Goal: Information Seeking & Learning: Check status

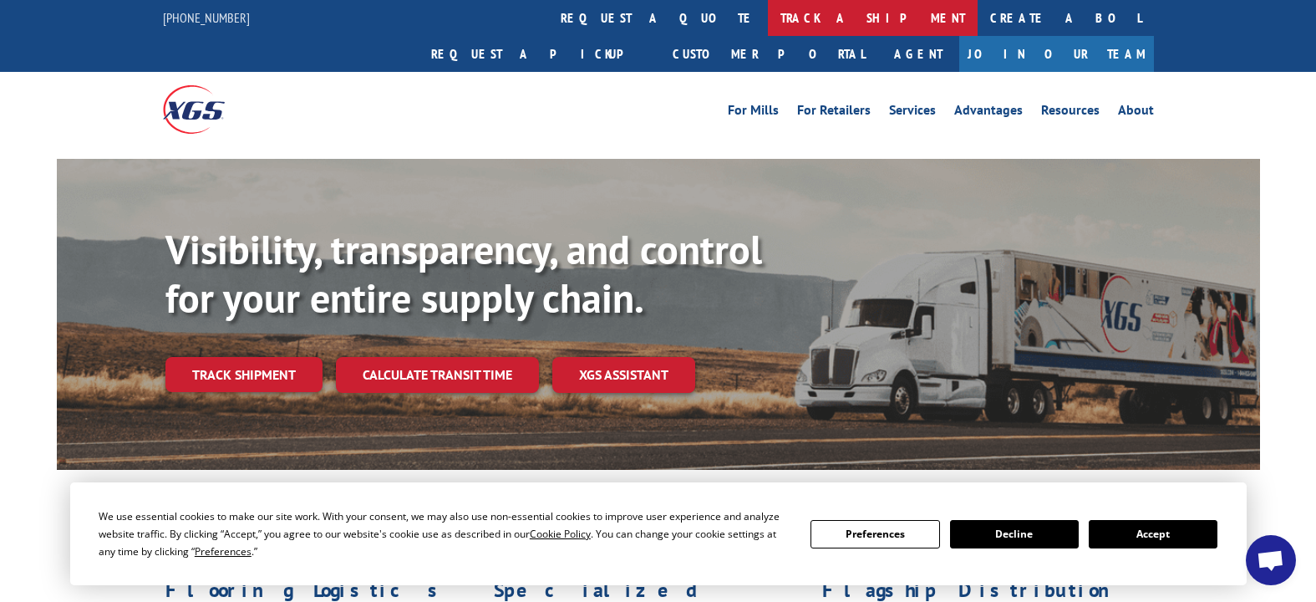
click at [768, 6] on link "track a shipment" at bounding box center [873, 18] width 210 height 36
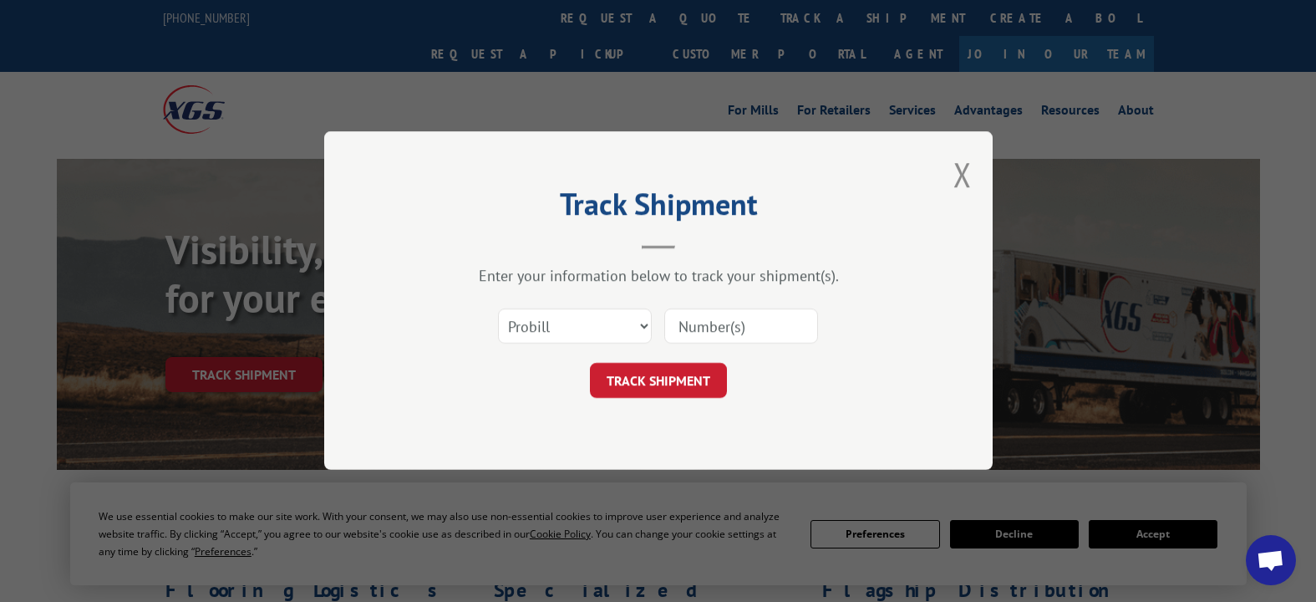
click at [706, 328] on input at bounding box center [741, 326] width 154 height 35
type input "17228489"
click button "TRACK SHIPMENT" at bounding box center [658, 381] width 137 height 35
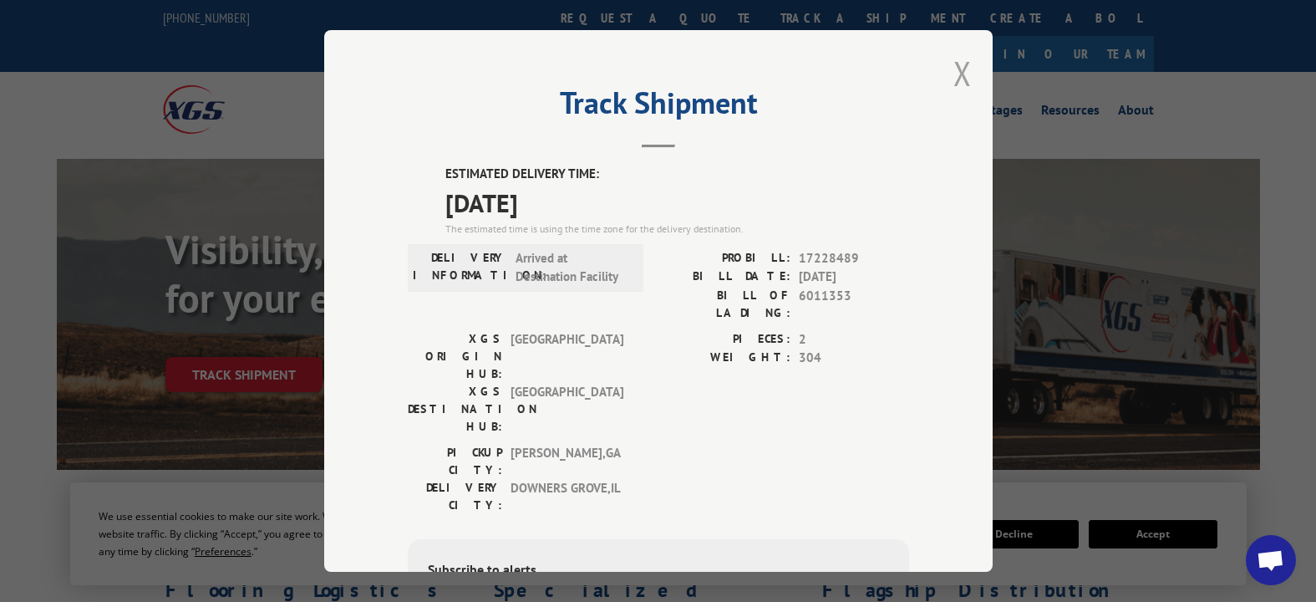
click at [954, 71] on button "Close modal" at bounding box center [963, 73] width 18 height 44
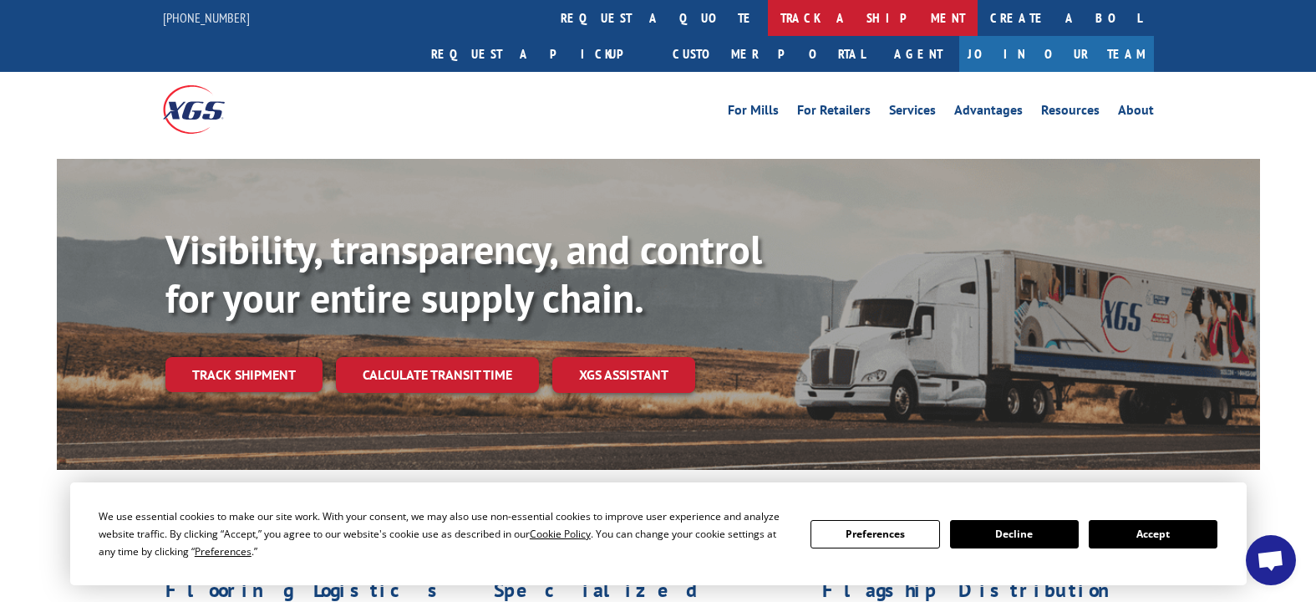
click at [768, 13] on link "track a shipment" at bounding box center [873, 18] width 210 height 36
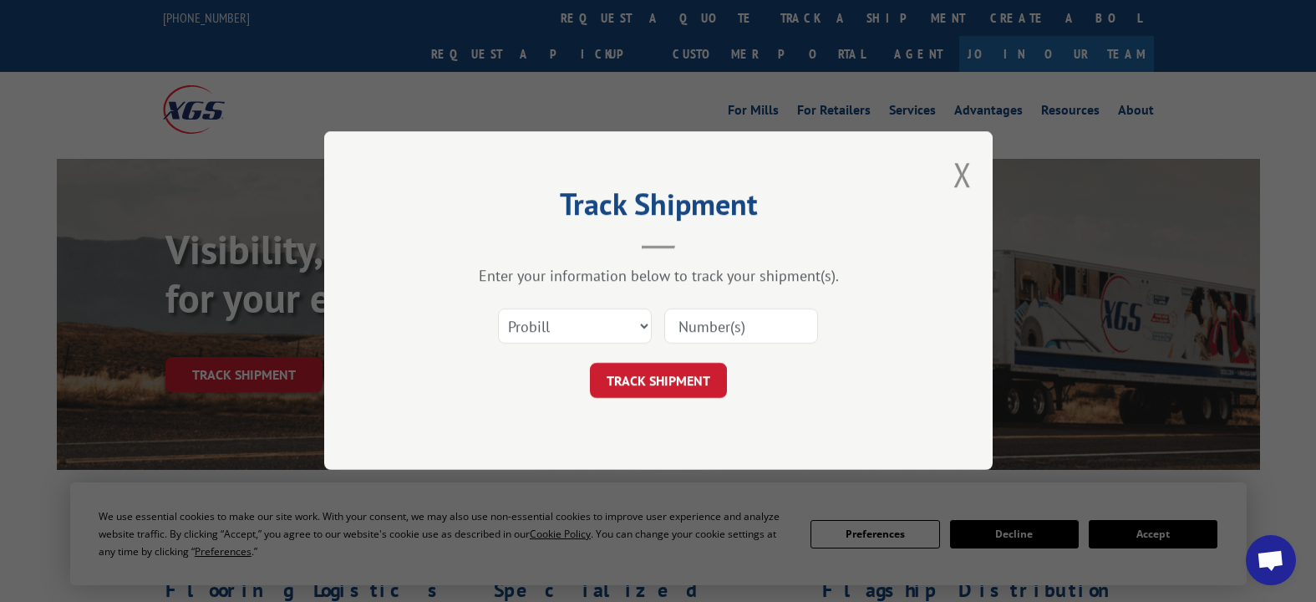
click at [705, 331] on input at bounding box center [741, 326] width 154 height 35
type input "17228573"
click at [650, 369] on button "TRACK SHIPMENT" at bounding box center [658, 381] width 137 height 35
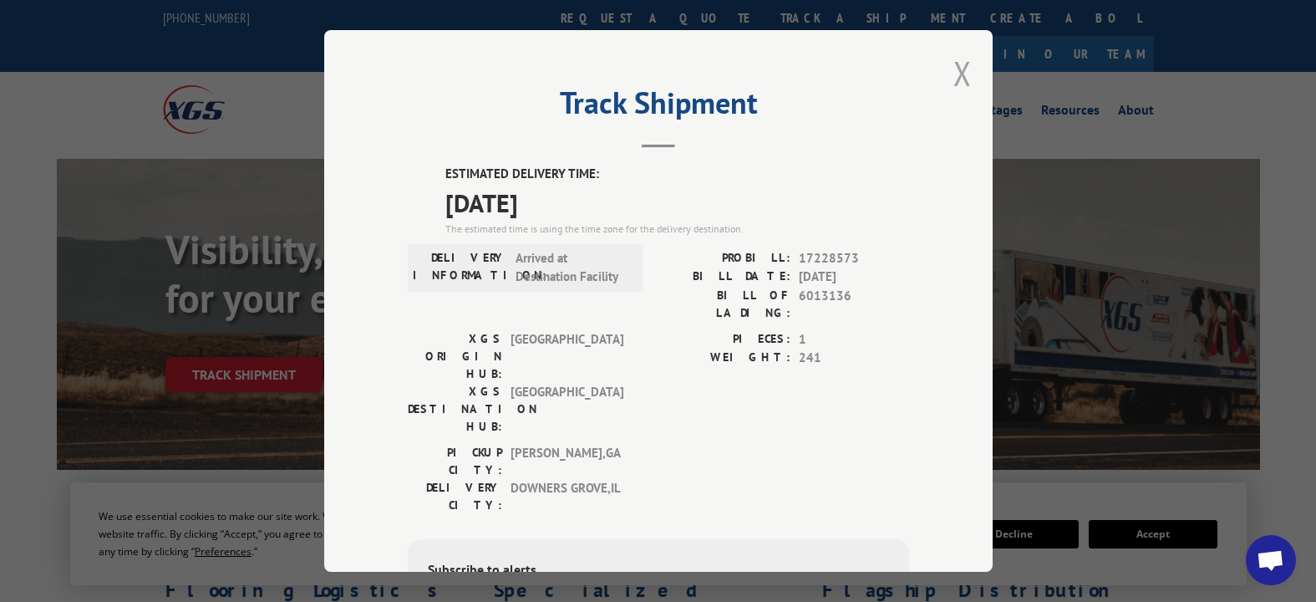
click at [955, 71] on button "Close modal" at bounding box center [963, 73] width 18 height 44
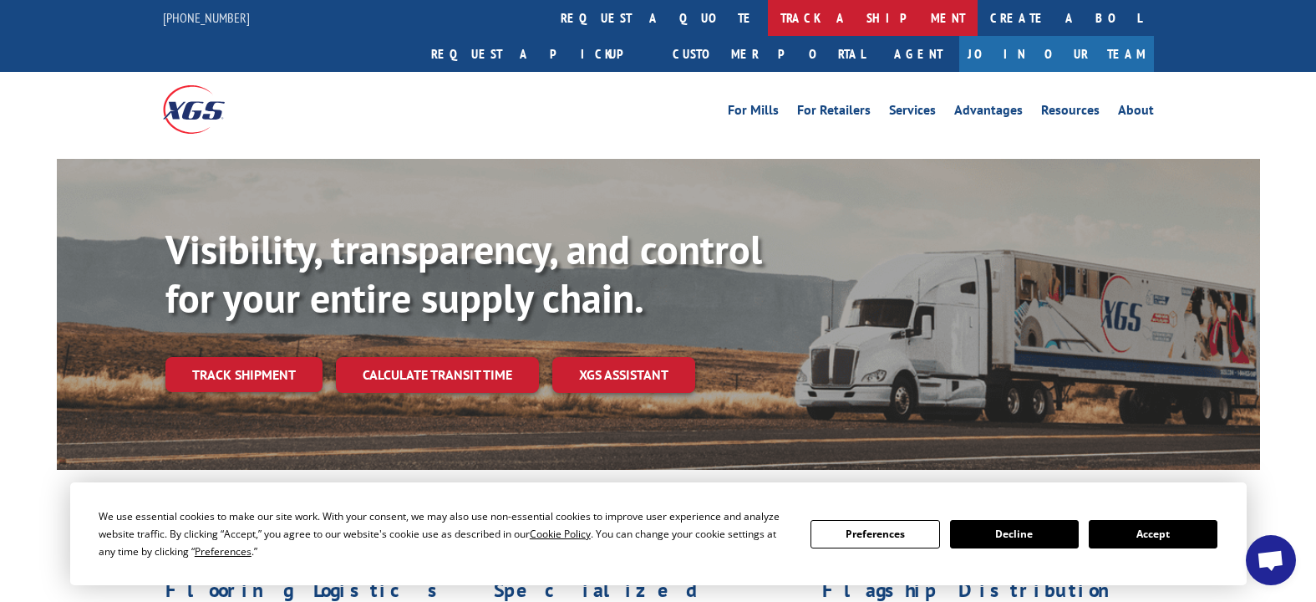
click at [768, 18] on link "track a shipment" at bounding box center [873, 18] width 210 height 36
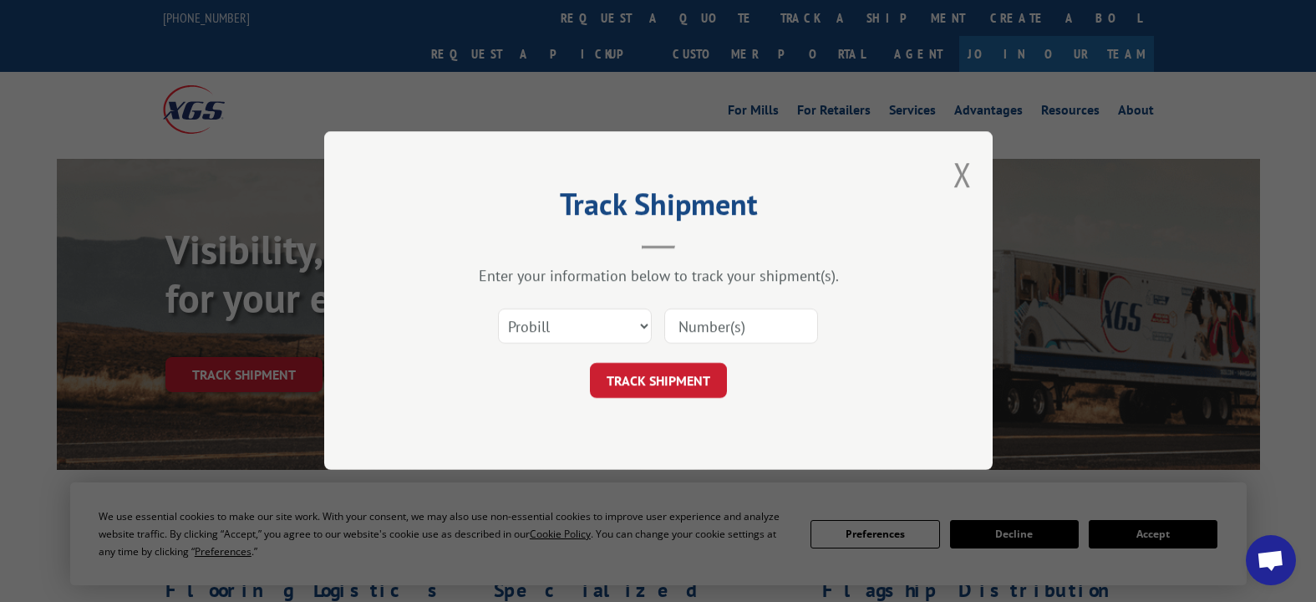
click at [712, 318] on input at bounding box center [741, 326] width 154 height 35
type input "17228703"
click at [648, 374] on button "TRACK SHIPMENT" at bounding box center [658, 381] width 137 height 35
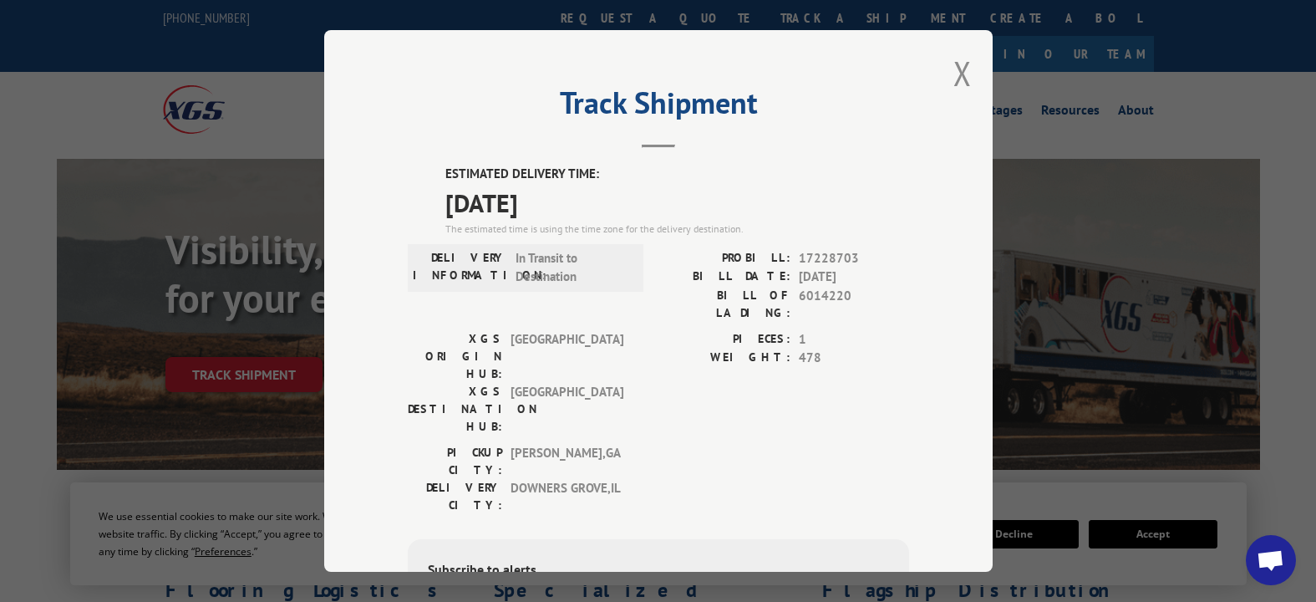
click at [956, 65] on button "Close modal" at bounding box center [963, 73] width 18 height 44
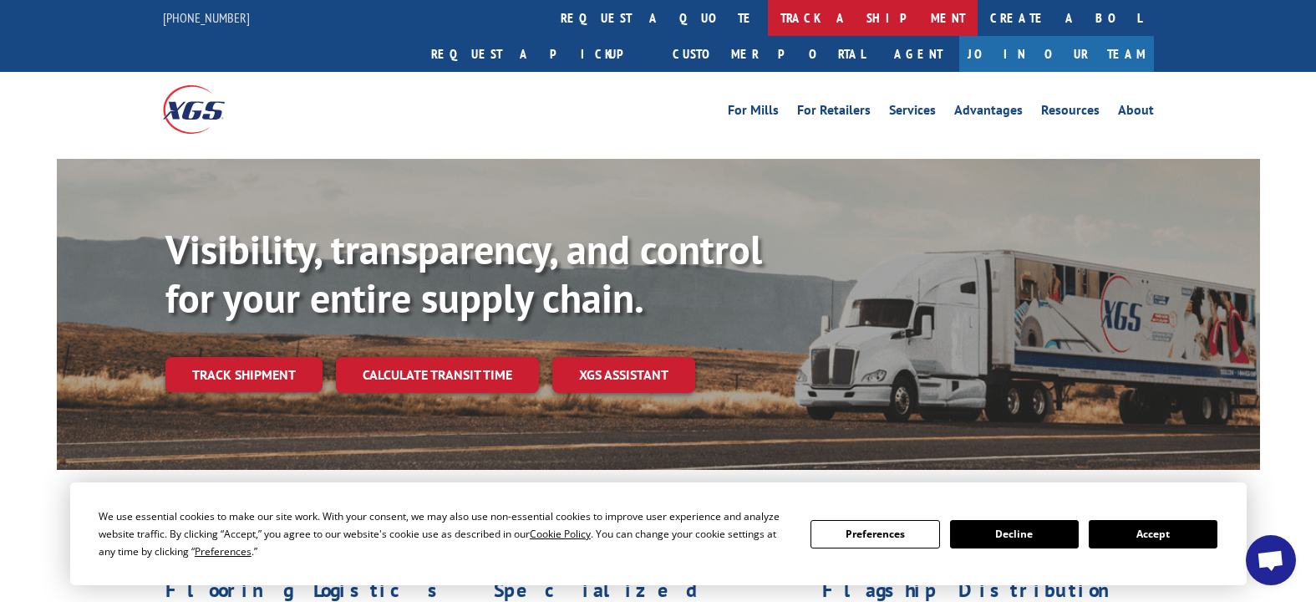
click at [768, 9] on link "track a shipment" at bounding box center [873, 18] width 210 height 36
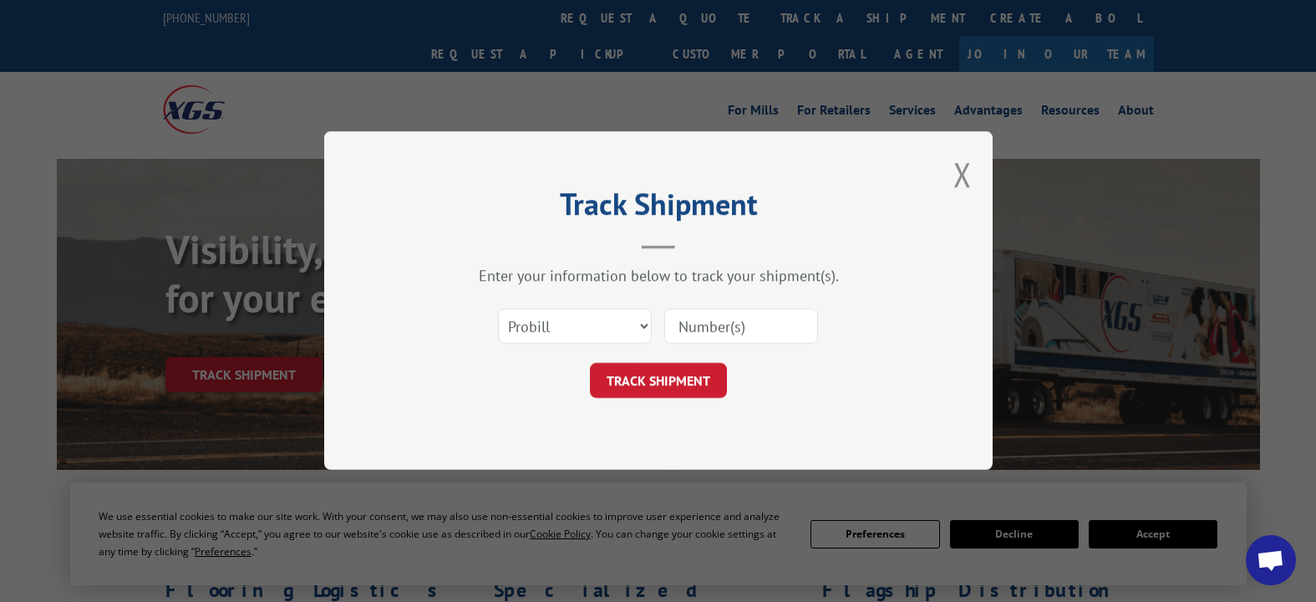
click at [697, 325] on input at bounding box center [741, 326] width 154 height 35
click at [644, 324] on select "Select category... Probill BOL PO" at bounding box center [575, 326] width 154 height 35
select select "bol"
click at [498, 309] on select "Select category... Probill BOL PO" at bounding box center [575, 326] width 154 height 35
click at [704, 330] on input at bounding box center [741, 326] width 154 height 35
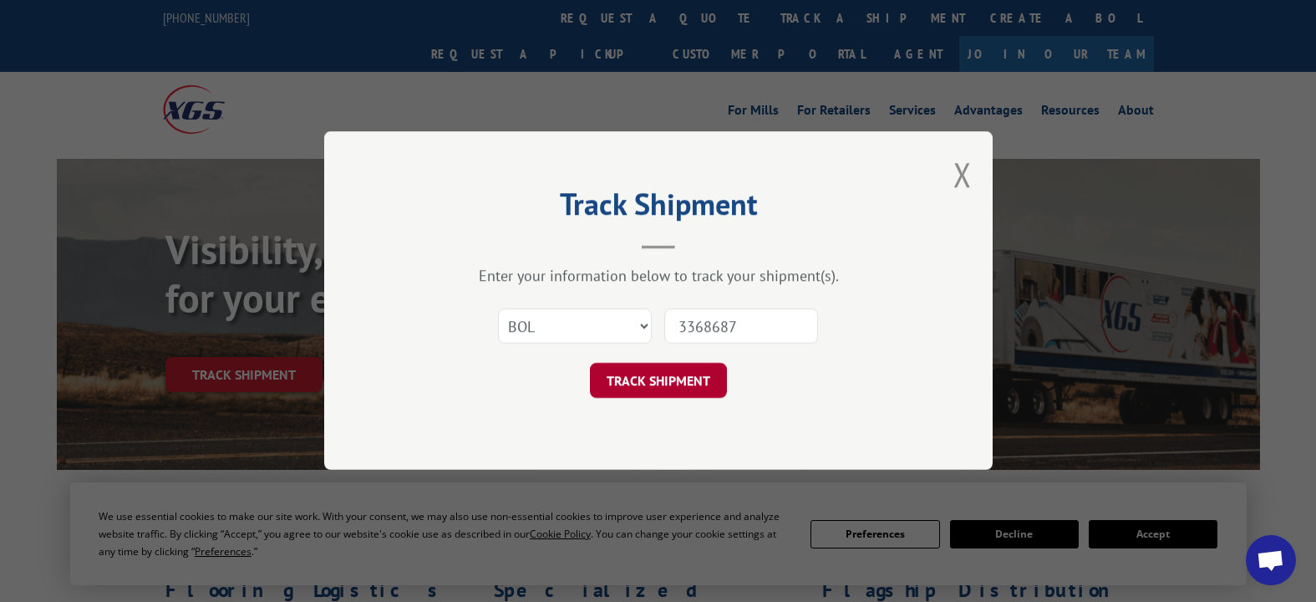
type input "3368687"
click at [685, 381] on button "TRACK SHIPMENT" at bounding box center [658, 381] width 137 height 35
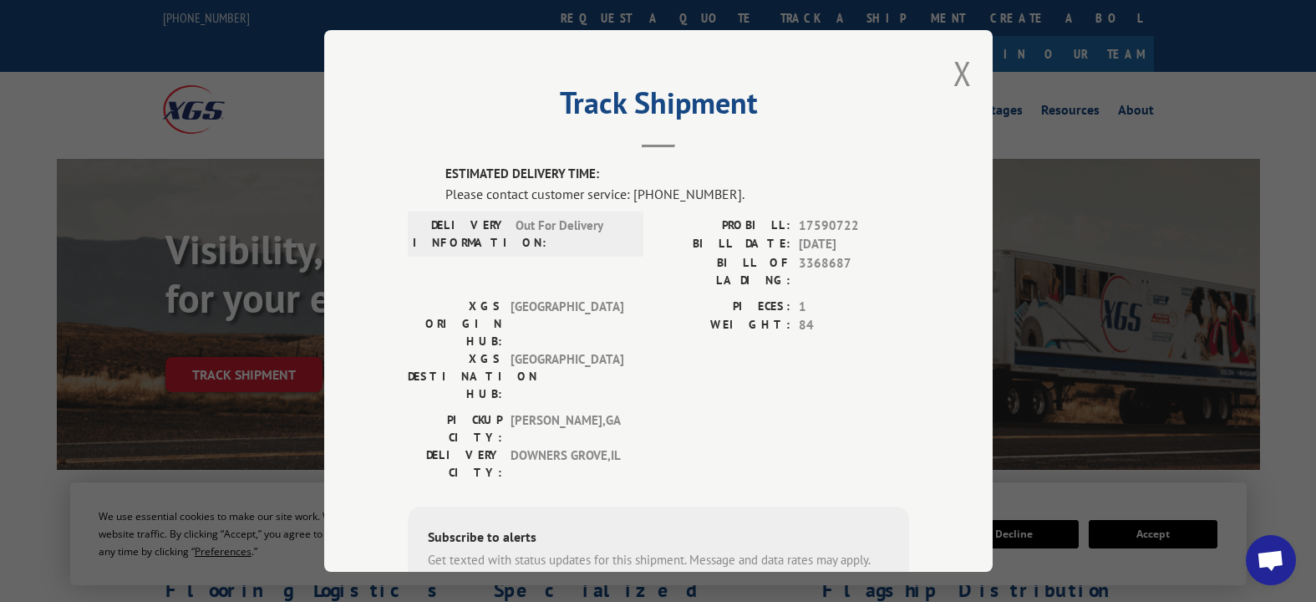
drag, startPoint x: 953, startPoint y: 69, endPoint x: 941, endPoint y: 64, distance: 13.1
click at [954, 67] on button "Close modal" at bounding box center [963, 73] width 18 height 44
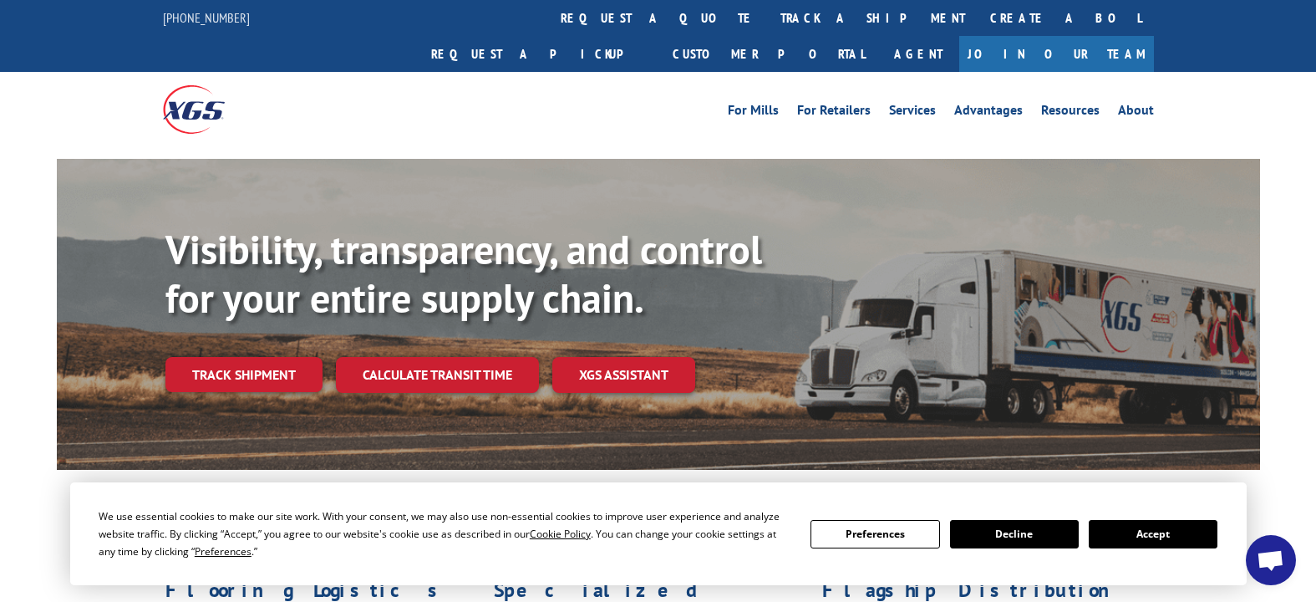
click at [768, 18] on link "track a shipment" at bounding box center [873, 18] width 210 height 36
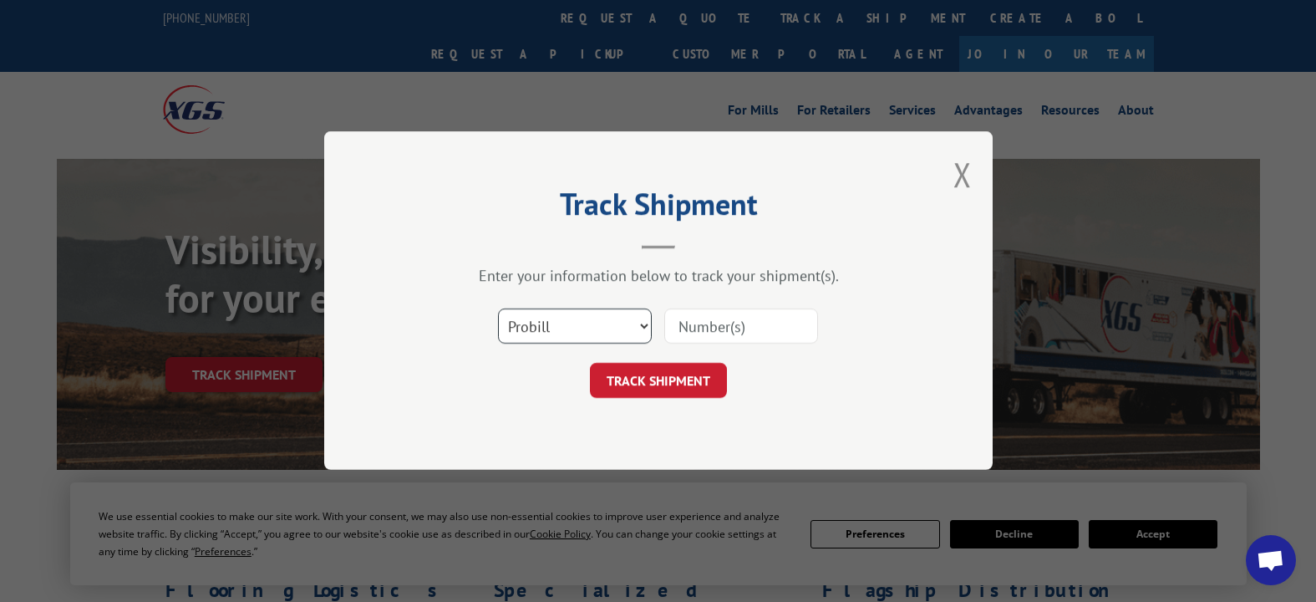
click at [644, 323] on select "Select category... Probill BOL PO" at bounding box center [575, 326] width 154 height 35
click at [703, 328] on input at bounding box center [741, 326] width 154 height 35
type input "17590722"
click at [657, 371] on button "TRACK SHIPMENT" at bounding box center [658, 381] width 137 height 35
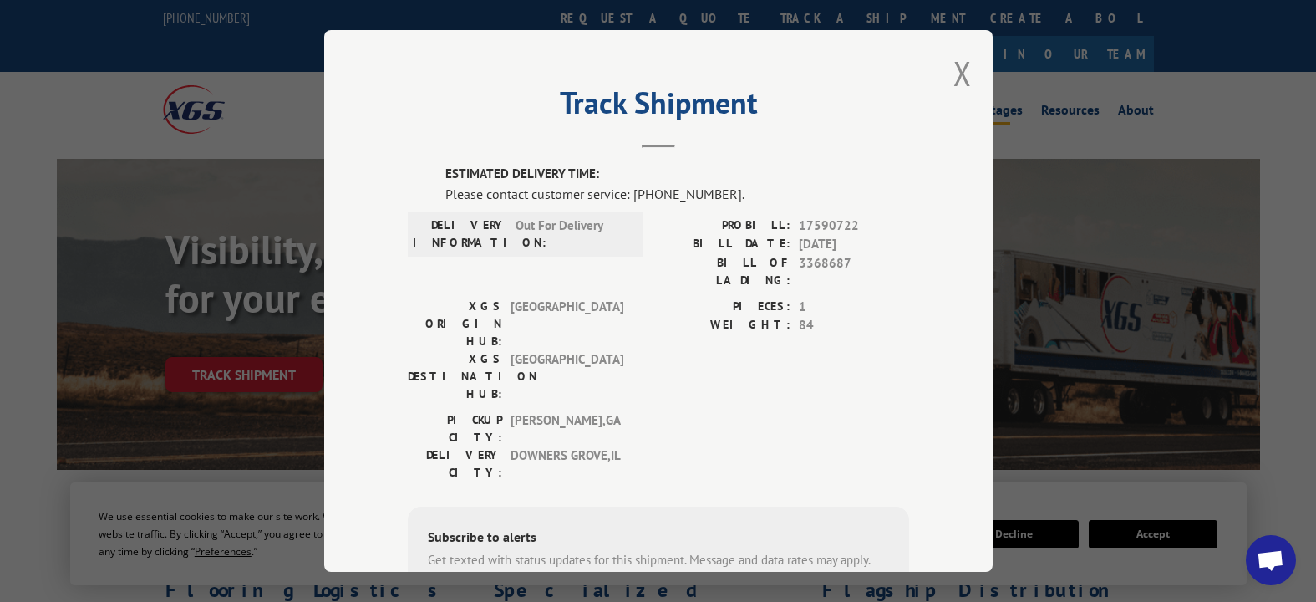
click at [954, 67] on button "Close modal" at bounding box center [963, 73] width 18 height 44
